Goal: Transaction & Acquisition: Obtain resource

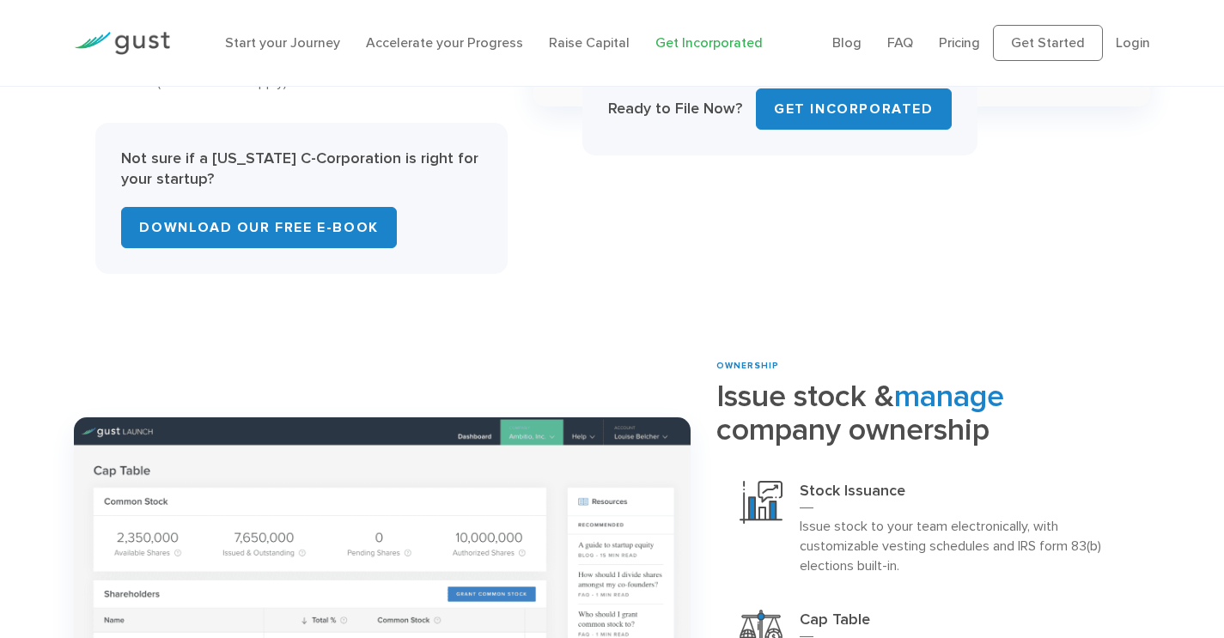
scroll to position [1264, 0]
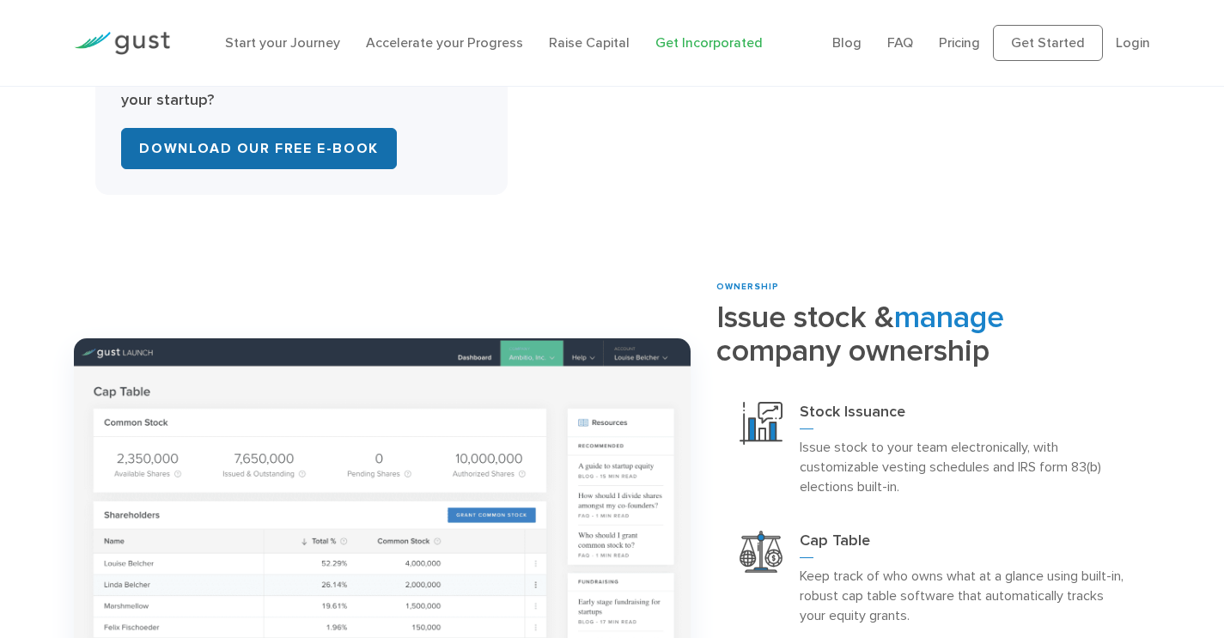
click at [333, 145] on link "Download Our Free E-Book" at bounding box center [258, 148] width 275 height 41
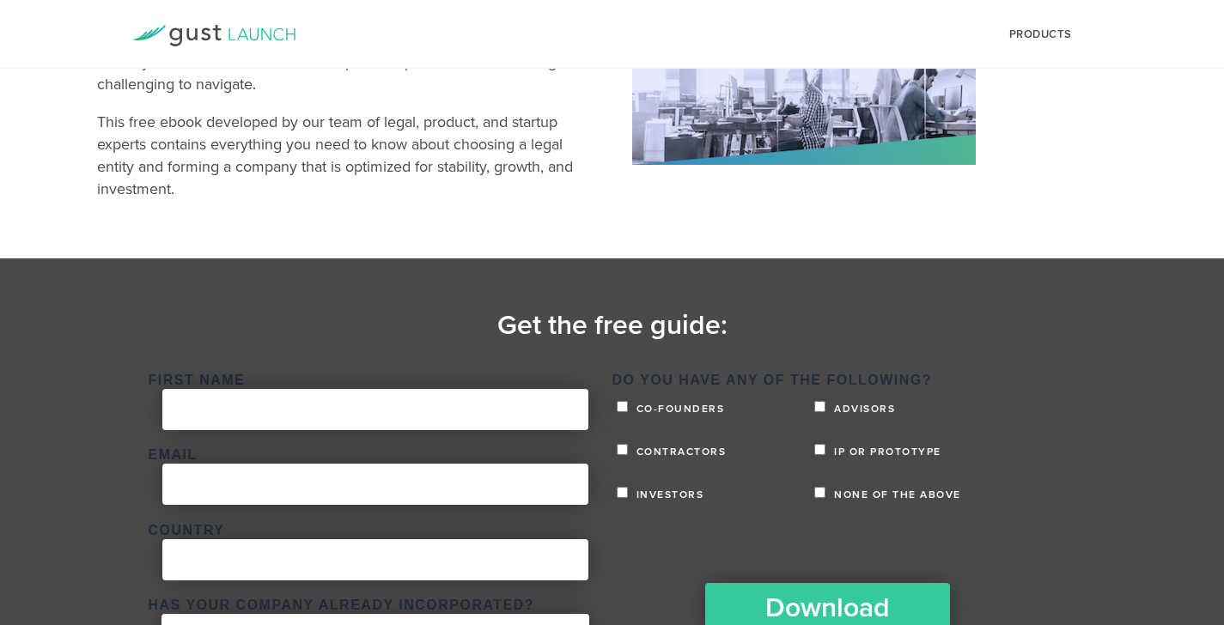
scroll to position [202, 0]
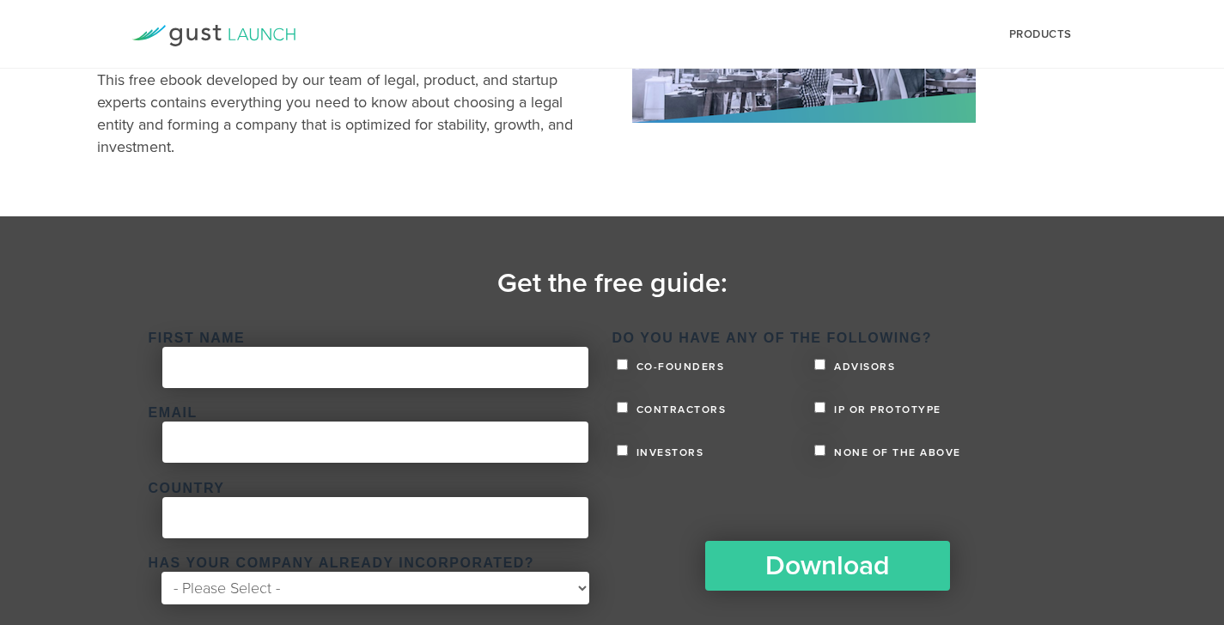
click at [623, 362] on input "Co-founders" at bounding box center [622, 364] width 11 height 11
checkbox input "true"
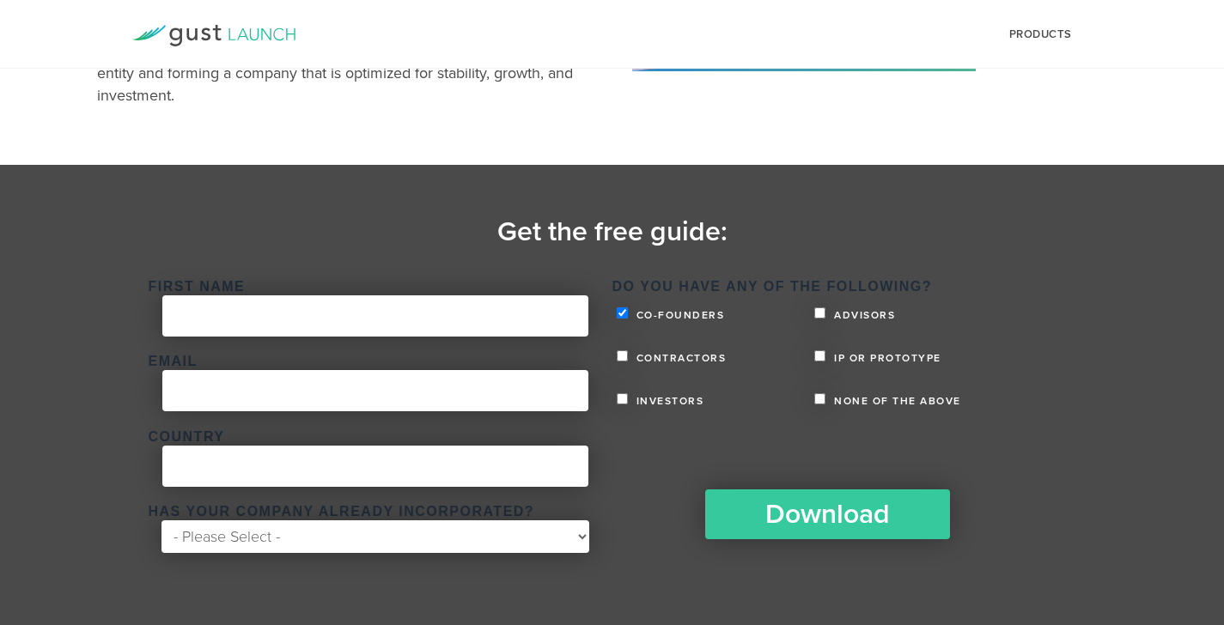
click at [822, 351] on input "IP or Prototype" at bounding box center [819, 355] width 11 height 11
checkbox input "true"
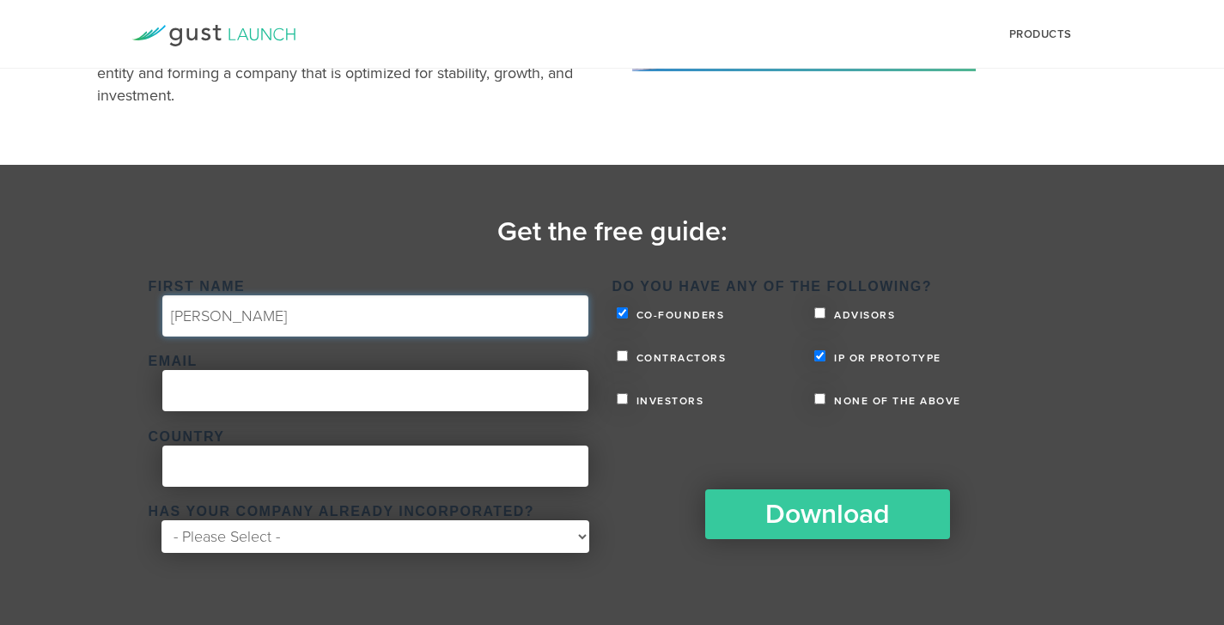
type input "[PERSON_NAME]"
click at [453, 309] on input "[PERSON_NAME]" at bounding box center [375, 315] width 426 height 41
click at [449, 309] on input "[PERSON_NAME]" at bounding box center [375, 315] width 426 height 41
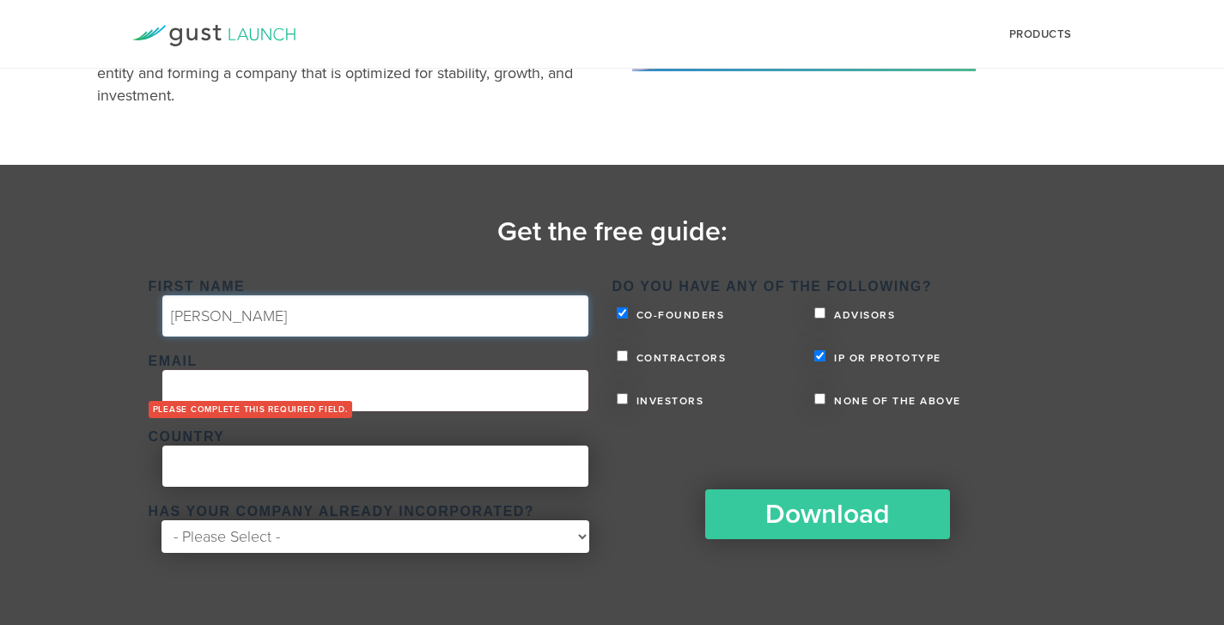
drag, startPoint x: 306, startPoint y: 320, endPoint x: 283, endPoint y: 320, distance: 23.2
click at [305, 320] on input "[PERSON_NAME]" at bounding box center [375, 315] width 426 height 41
click at [237, 313] on input "[PERSON_NAME]" at bounding box center [375, 315] width 426 height 41
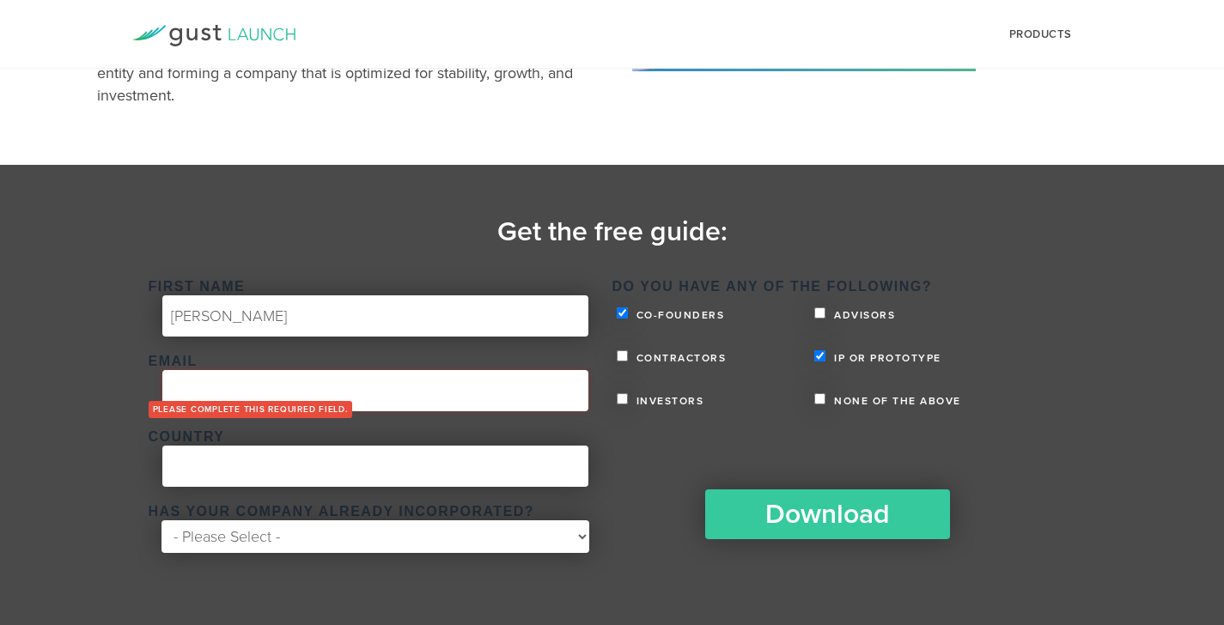
click at [241, 382] on input "Email *" at bounding box center [375, 390] width 426 height 41
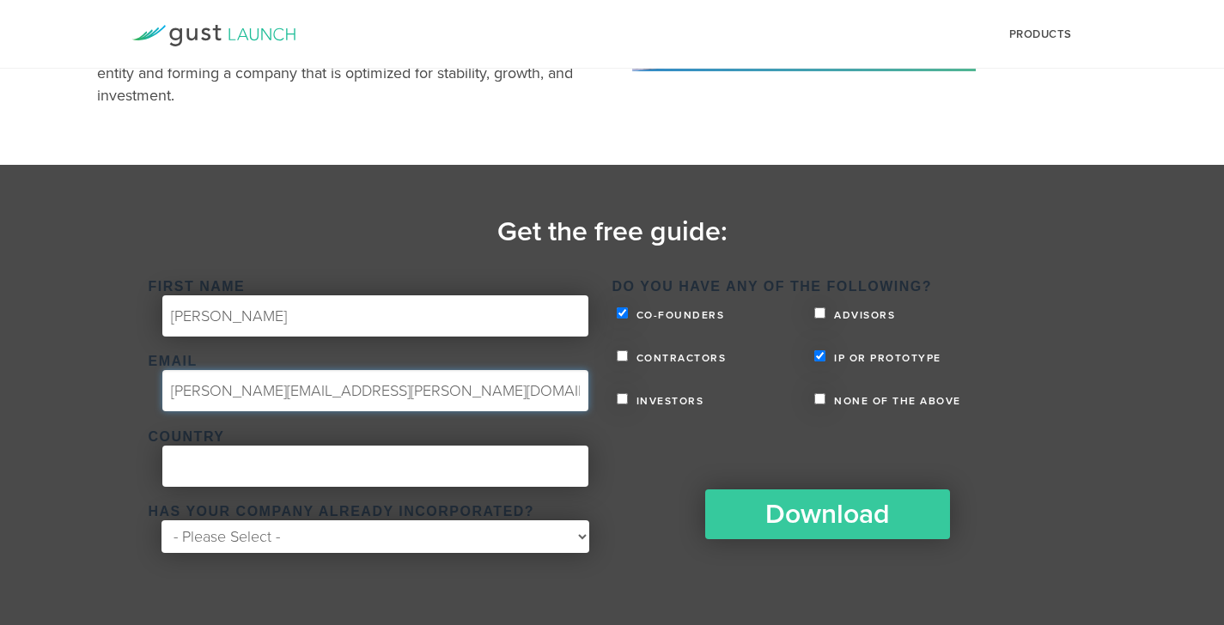
type input "[PERSON_NAME][EMAIL_ADDRESS][PERSON_NAME][DOMAIN_NAME]"
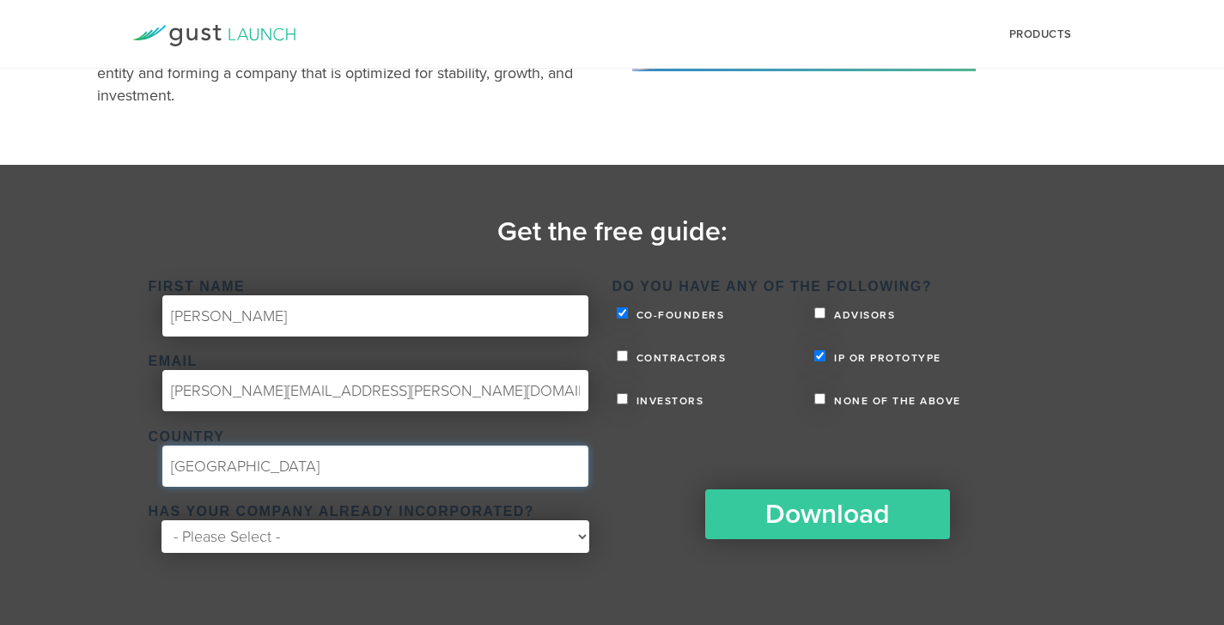
type input "[GEOGRAPHIC_DATA]"
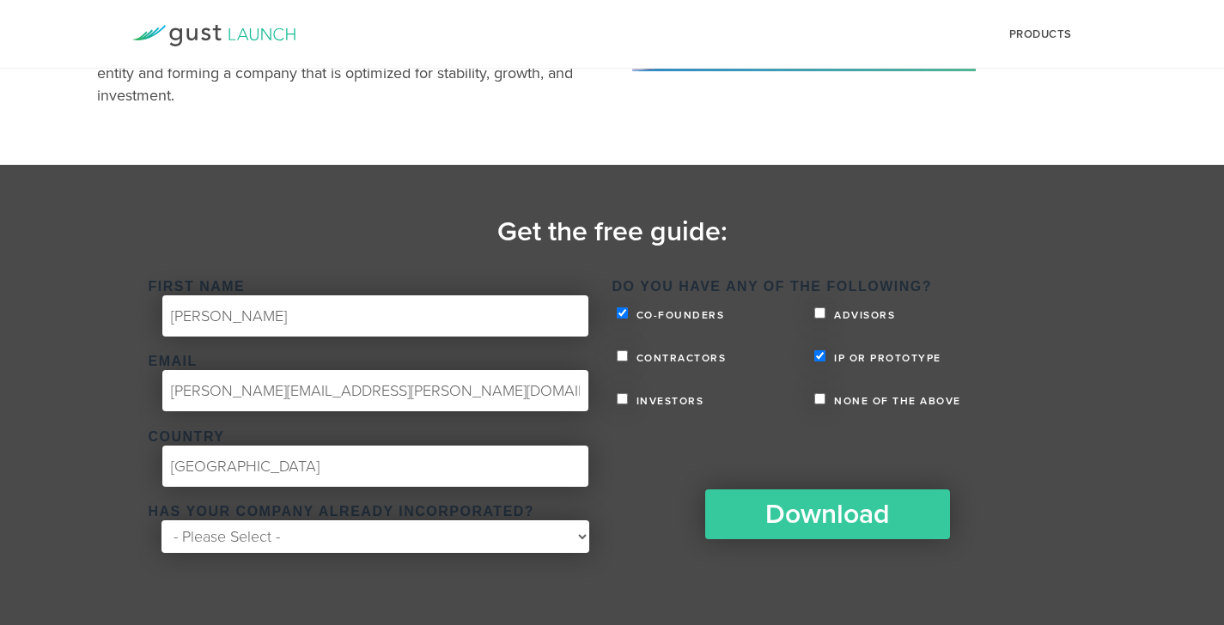
select select "No"
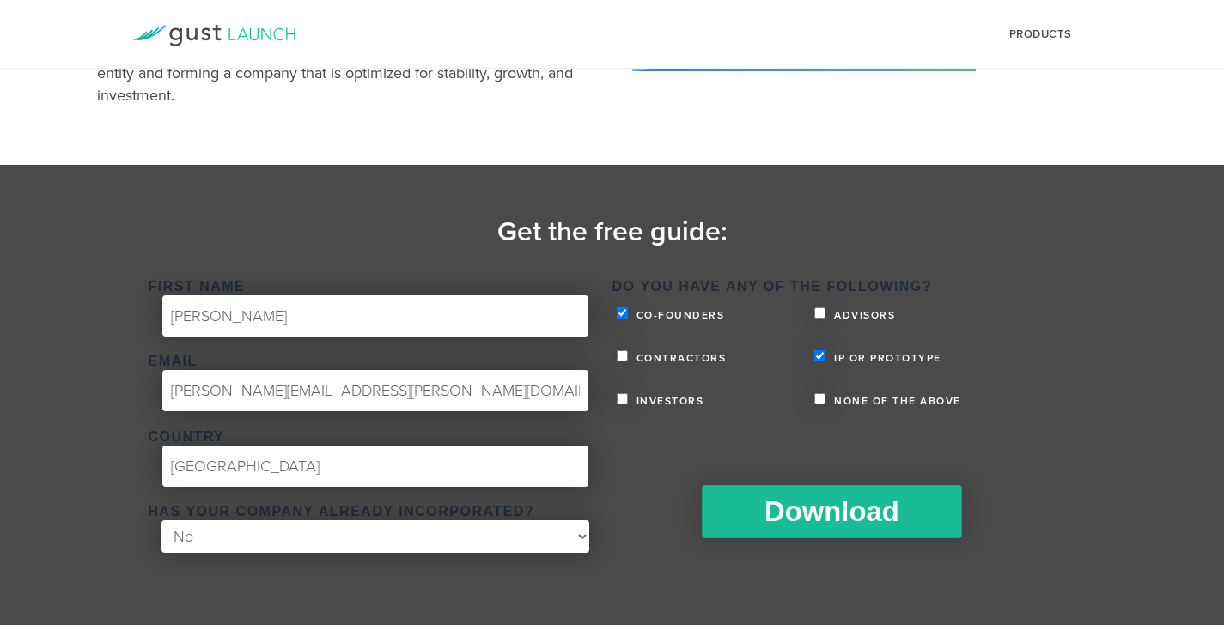
click at [825, 526] on input "Download" at bounding box center [831, 511] width 259 height 53
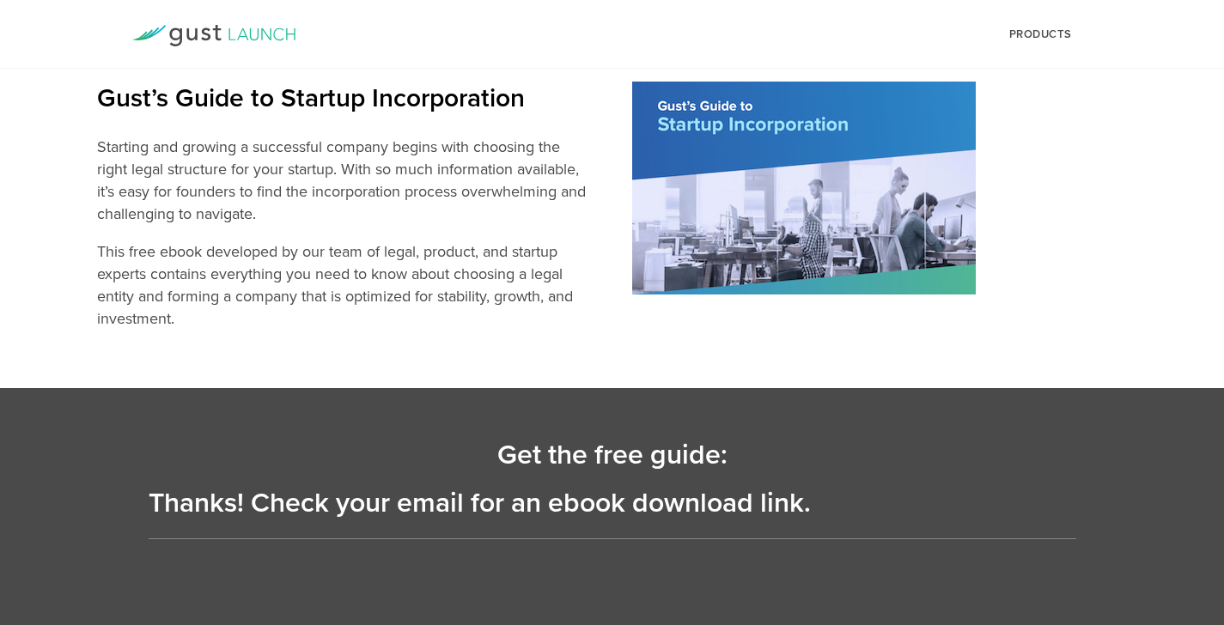
scroll to position [30, 0]
